Goal: Obtain resource: Download file/media

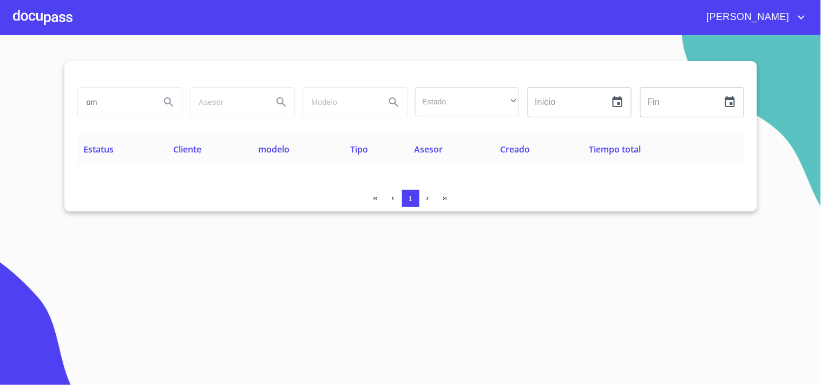
type input "o"
type input "[PERSON_NAME]"
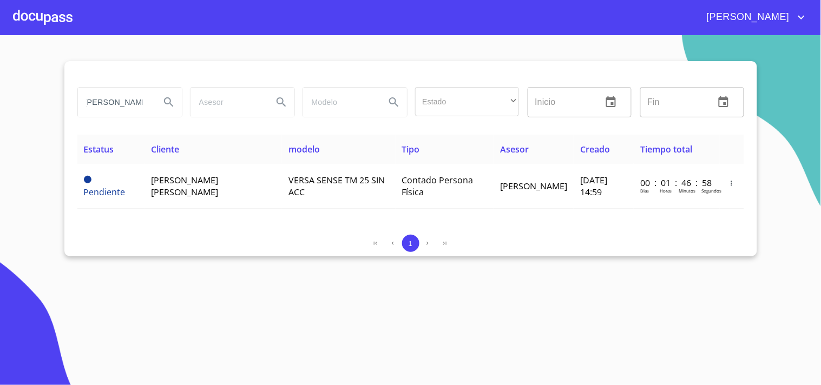
scroll to position [0, 0]
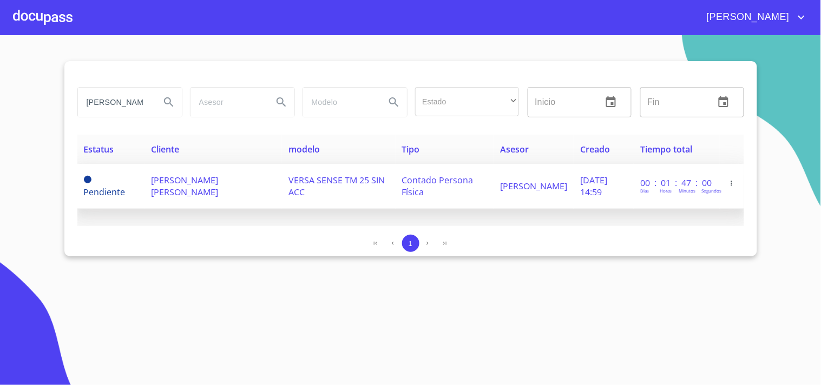
click at [214, 185] on span "[PERSON_NAME] [PERSON_NAME]" at bounding box center [184, 186] width 67 height 24
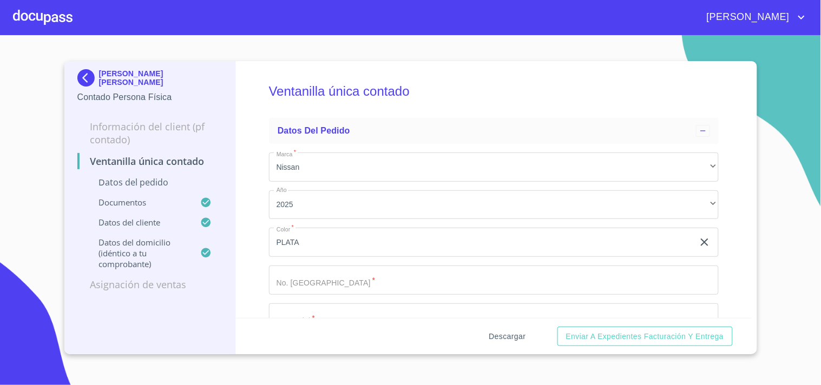
click at [512, 331] on span "Descargar" at bounding box center [507, 337] width 37 height 14
click at [82, 76] on img at bounding box center [88, 77] width 22 height 17
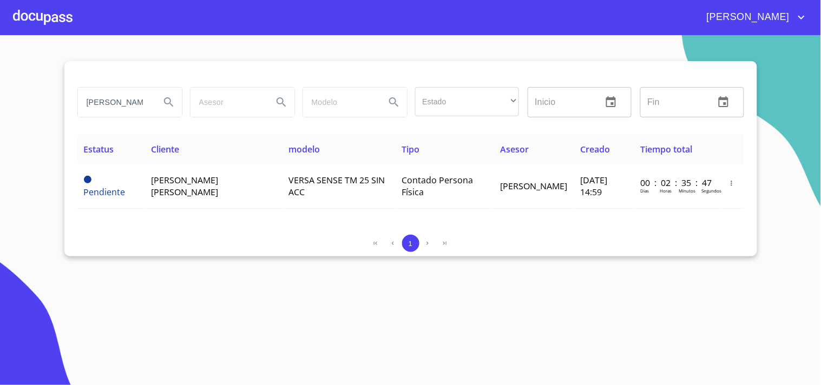
click at [146, 106] on input "[PERSON_NAME]" at bounding box center [115, 102] width 74 height 29
type input "f"
type input "[PERSON_NAME] [PERSON_NAME]"
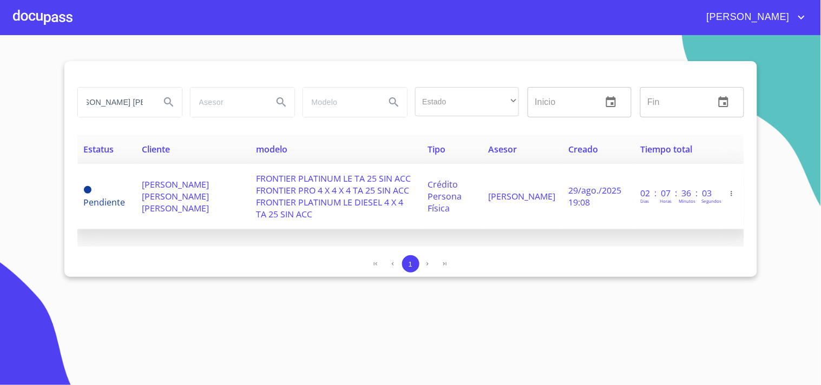
click at [256, 201] on span "FRONTIER PLATINUM LE TA 25 SIN ACC FRONTIER PRO 4 X 4 X 4 TA 25 SIN ACC FRONTIE…" at bounding box center [333, 197] width 155 height 48
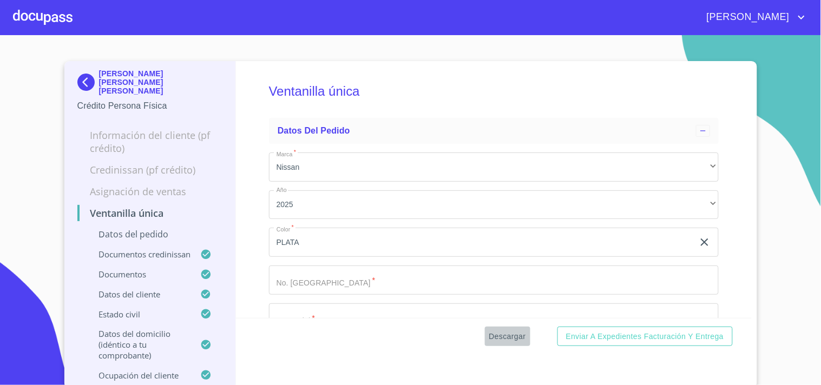
click at [490, 337] on span "Descargar" at bounding box center [507, 337] width 37 height 14
